Goal: Task Accomplishment & Management: Complete application form

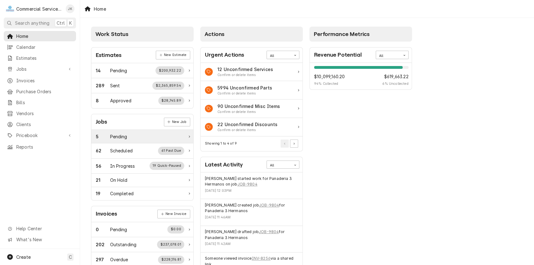
click at [142, 136] on div "5 Pending" at bounding box center [140, 136] width 89 height 7
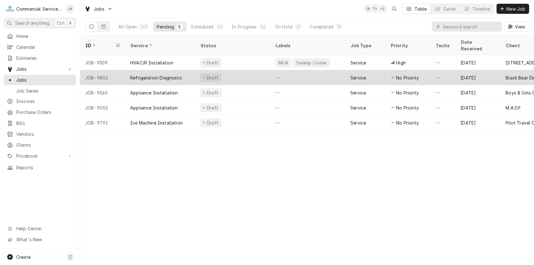
click at [247, 70] on div "Draft" at bounding box center [232, 77] width 75 height 15
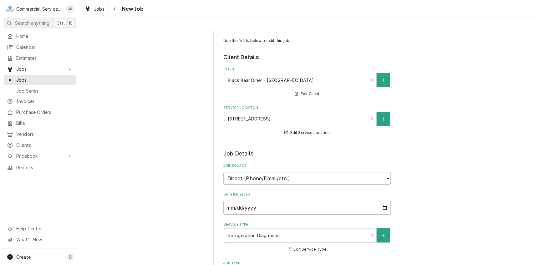
type textarea "x"
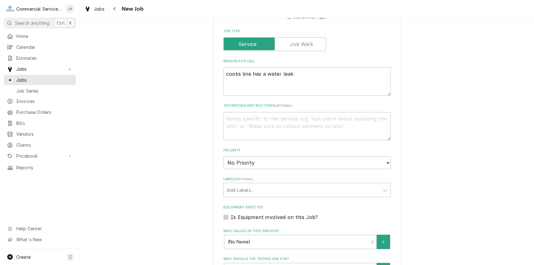
scroll to position [229, 0]
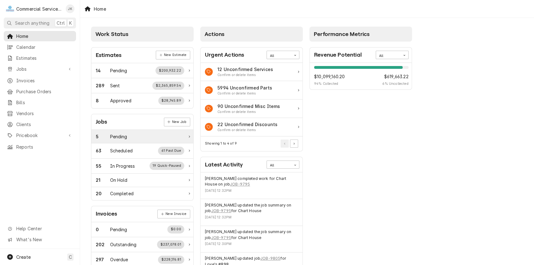
click at [143, 135] on div "5 Pending" at bounding box center [140, 136] width 89 height 7
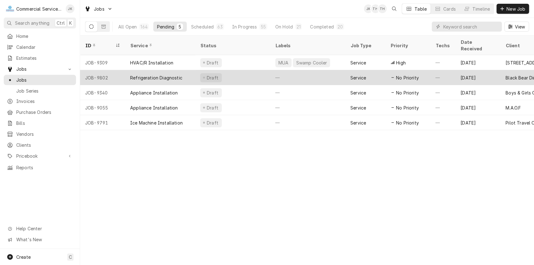
click at [248, 70] on div "Draft" at bounding box center [232, 77] width 75 height 15
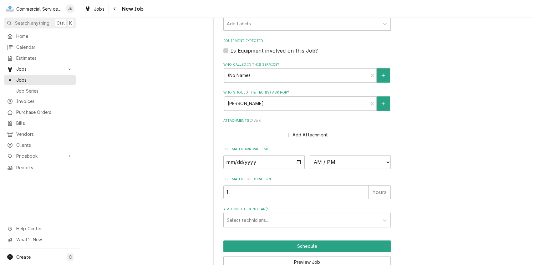
scroll to position [415, 0]
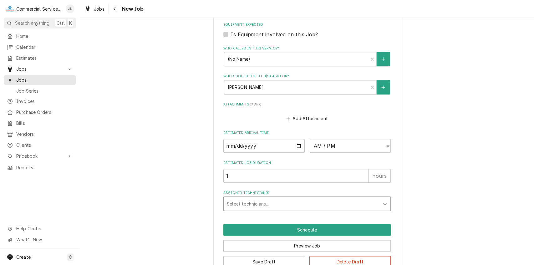
click at [383, 205] on icon "Assigned Technician(s)" at bounding box center [385, 204] width 4 height 2
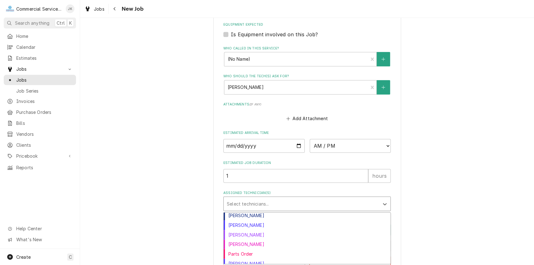
scroll to position [54, 0]
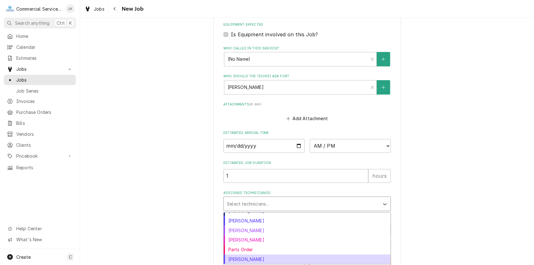
click at [255, 260] on div "Sebastian Gomez" at bounding box center [307, 260] width 167 height 10
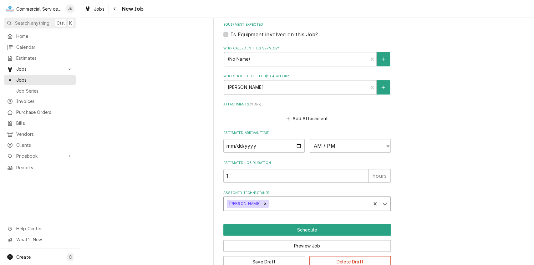
scroll to position [432, 0]
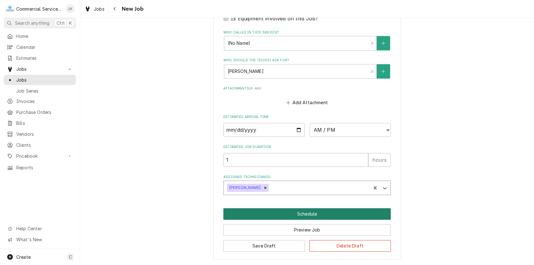
click at [304, 212] on button "Schedule" at bounding box center [308, 214] width 168 height 12
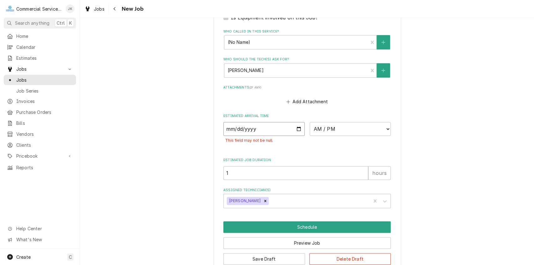
click at [297, 129] on input "Date" at bounding box center [264, 129] width 81 height 14
type textarea "x"
type input "2025-10-06"
type textarea "x"
click at [388, 129] on select "AM / PM 6:00 AM 6:15 AM 6:30 AM 6:45 AM 7:00 AM 7:15 AM 7:30 AM 7:45 AM 8:00 AM…" at bounding box center [350, 129] width 81 height 14
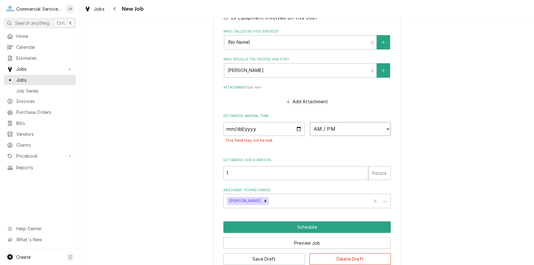
select select "13:30:00"
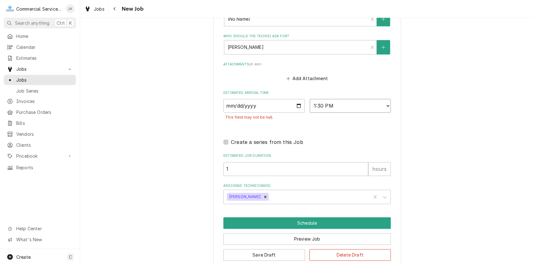
scroll to position [465, 0]
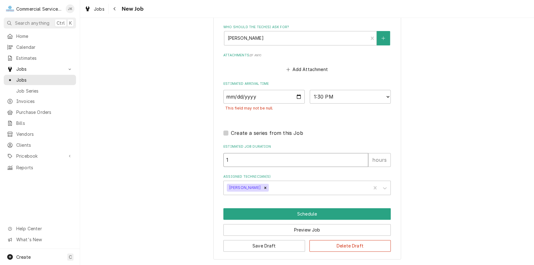
click at [233, 159] on input "1" at bounding box center [296, 160] width 145 height 14
type textarea "x"
type input "2"
type textarea "x"
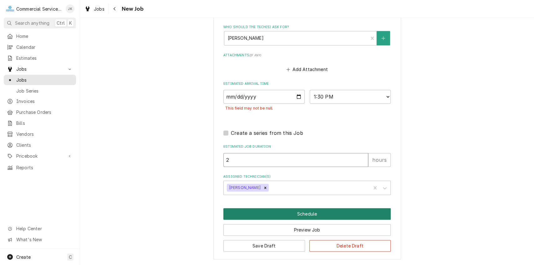
type input "2"
click at [296, 213] on button "Schedule" at bounding box center [308, 214] width 168 height 12
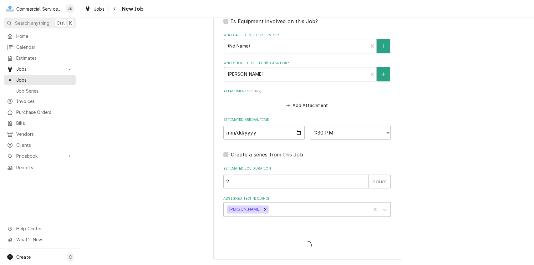
type textarea "x"
